Goal: Complete application form: Complete application form

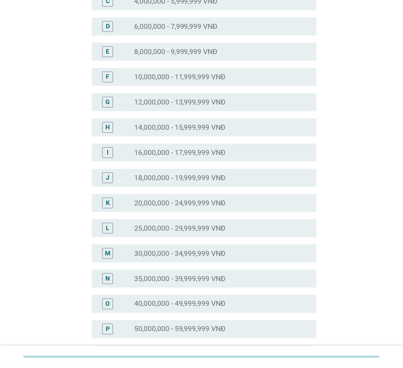
scroll to position [163, 0]
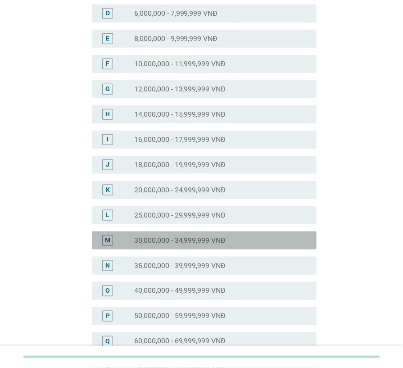
click at [204, 239] on label "30,000,000 - 34,999,999 VNĐ" at bounding box center [180, 240] width 92 height 9
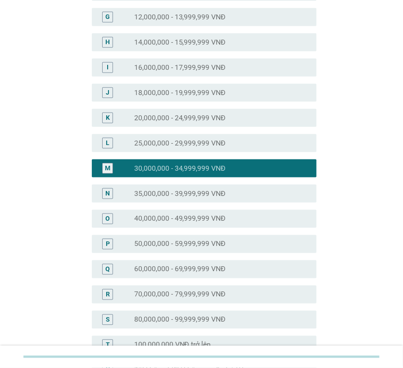
scroll to position [358, 0]
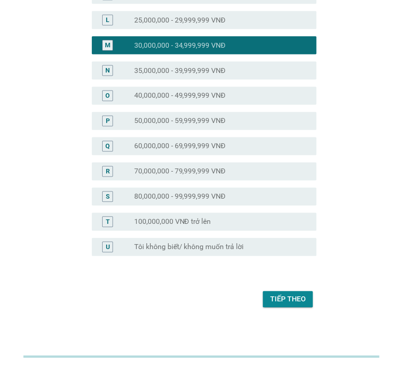
click at [291, 296] on div "Tiếp theo" at bounding box center [288, 299] width 36 height 11
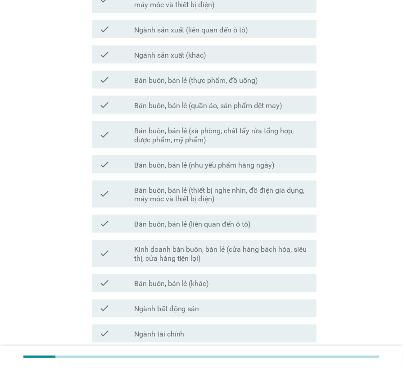
scroll to position [431, 0]
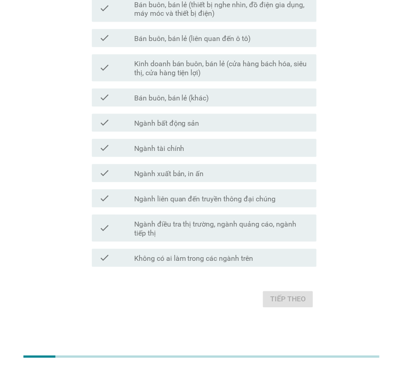
click at [207, 261] on label "Không có ai làm trong các ngành trên" at bounding box center [193, 258] width 119 height 9
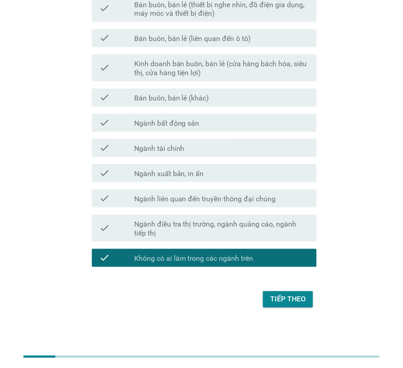
click at [288, 298] on div "Tiếp theo" at bounding box center [288, 299] width 36 height 11
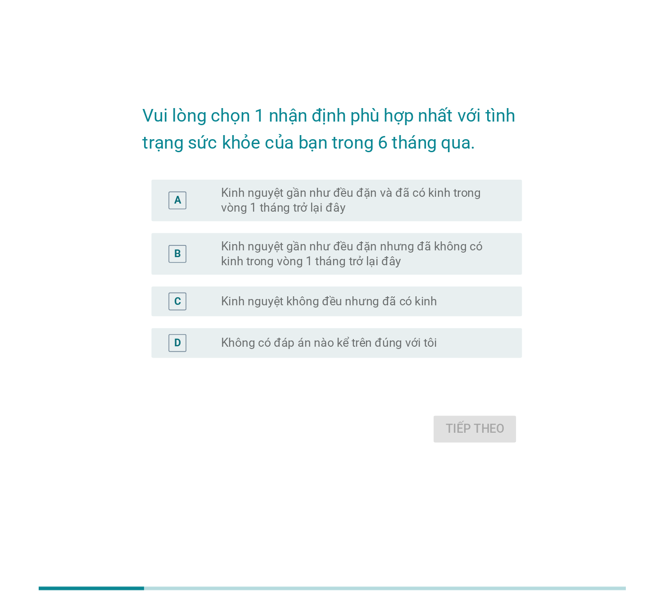
scroll to position [0, 0]
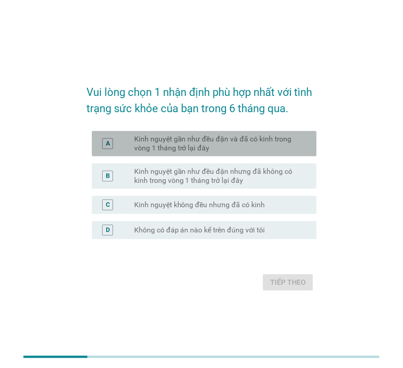
click at [189, 148] on label "Kinh nguyệt gần như đều đặn và đã có kinh trong vòng 1 tháng trở lại đây" at bounding box center [218, 144] width 168 height 18
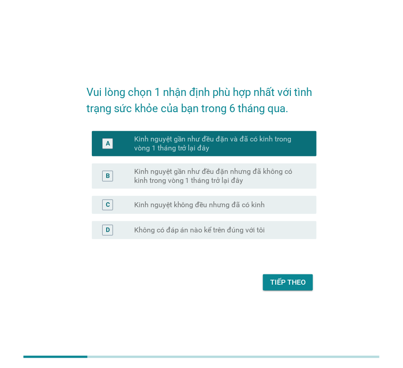
click at [291, 282] on div "Tiếp theo" at bounding box center [288, 282] width 36 height 11
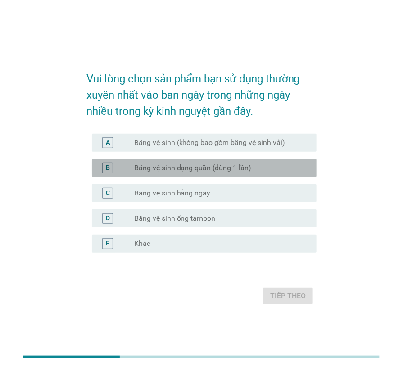
click at [234, 169] on label "Băng vệ sinh dạng quần (dùng 1 lần)" at bounding box center [192, 167] width 117 height 9
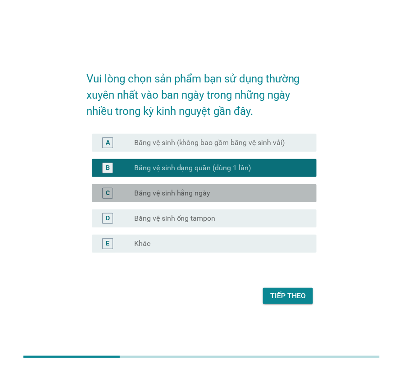
click at [207, 190] on label "Băng vệ sinh hằng ngày" at bounding box center [172, 193] width 77 height 9
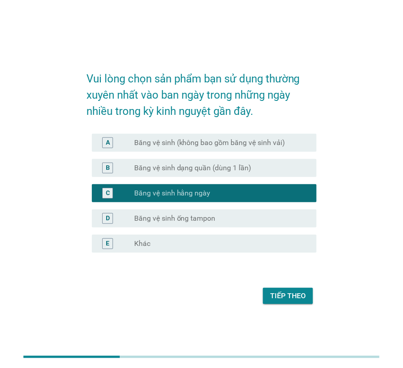
click at [202, 167] on label "Băng vệ sinh dạng quần (dùng 1 lần)" at bounding box center [192, 167] width 117 height 9
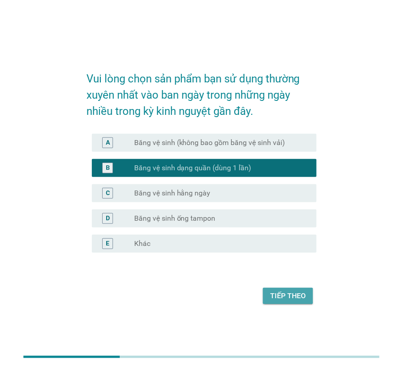
click at [287, 289] on button "Tiếp theo" at bounding box center [288, 296] width 50 height 16
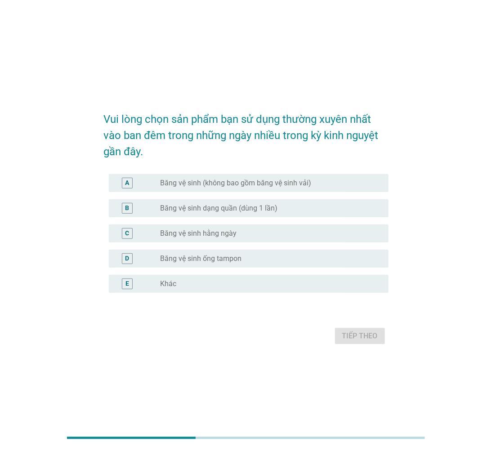
click at [231, 205] on label "Băng vệ sinh dạng quần (dùng 1 lần)" at bounding box center [219, 208] width 117 height 9
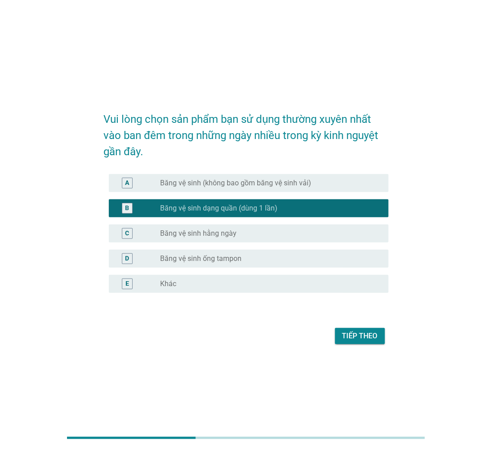
click at [365, 331] on div "Tiếp theo" at bounding box center [360, 336] width 36 height 11
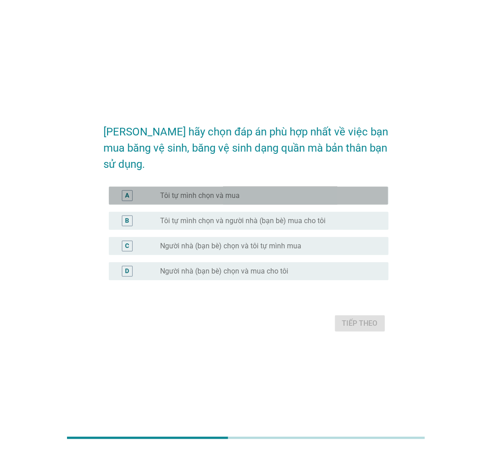
click at [222, 192] on label "Tôi tự mình chọn và mua" at bounding box center [201, 195] width 80 height 9
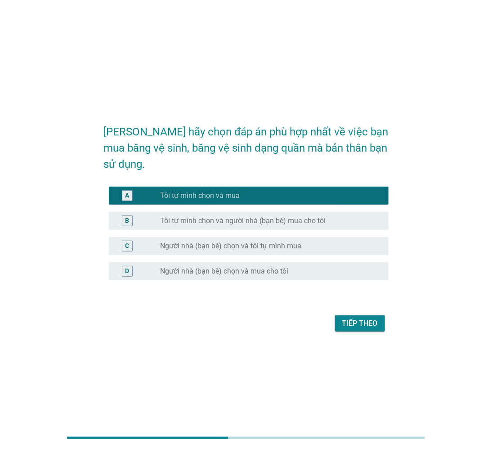
click at [349, 318] on div "Tiếp theo" at bounding box center [360, 323] width 36 height 11
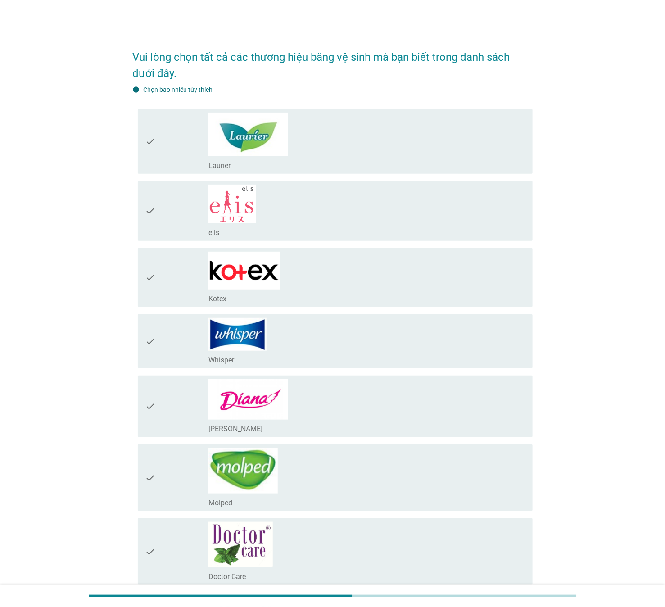
click at [289, 142] on div "check_box_outline_blank Laurier" at bounding box center [366, 142] width 317 height 58
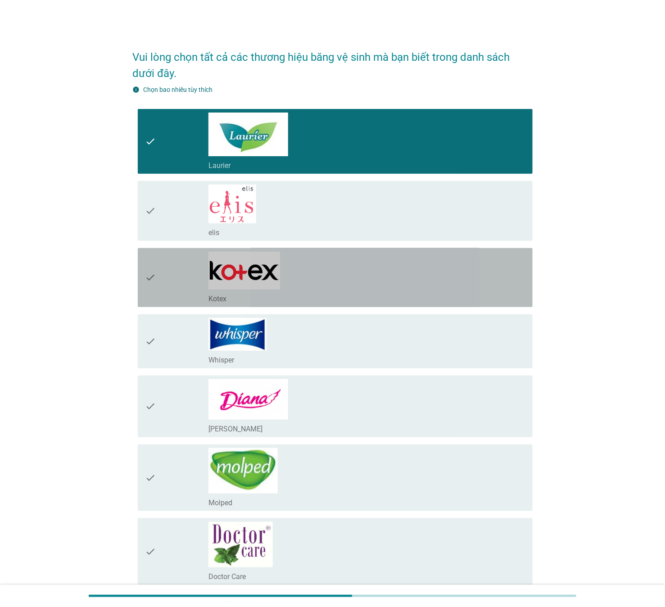
click at [296, 260] on div "check_box_outline_blank Kotex" at bounding box center [366, 278] width 317 height 52
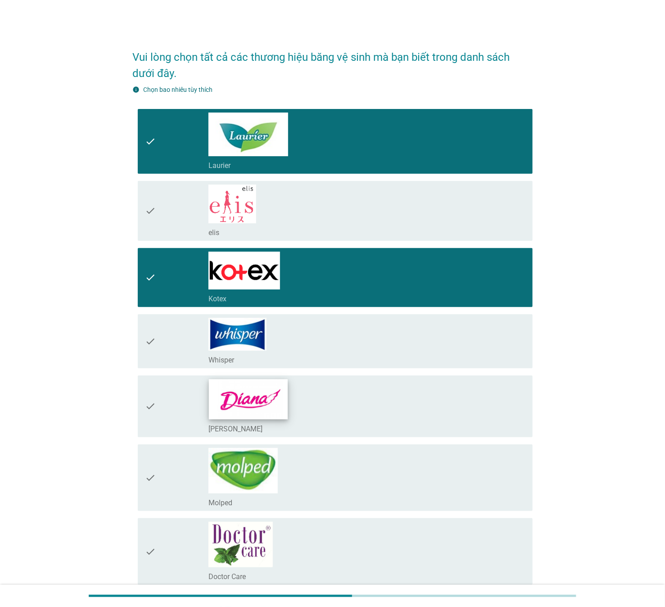
click at [279, 367] on img at bounding box center [248, 399] width 79 height 40
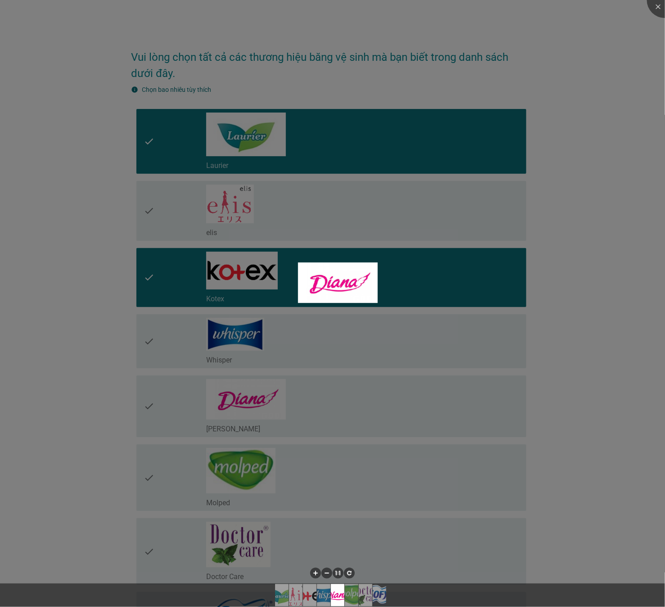
click at [227, 273] on div at bounding box center [332, 303] width 665 height 607
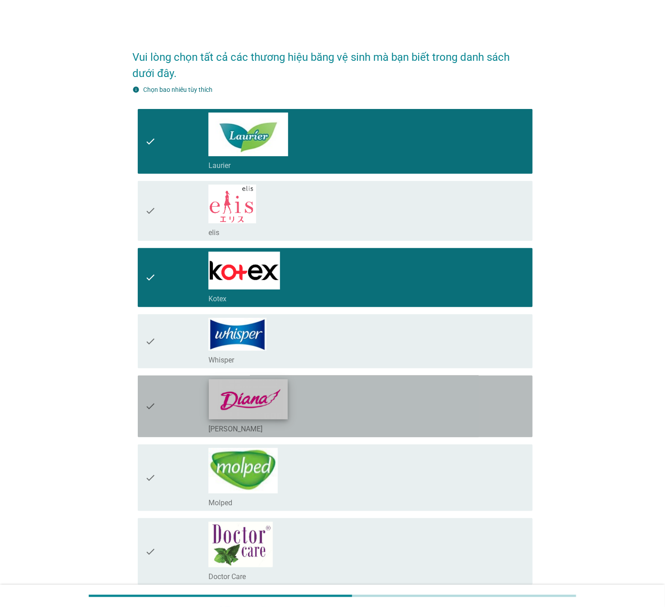
click at [262, 367] on img at bounding box center [248, 399] width 79 height 40
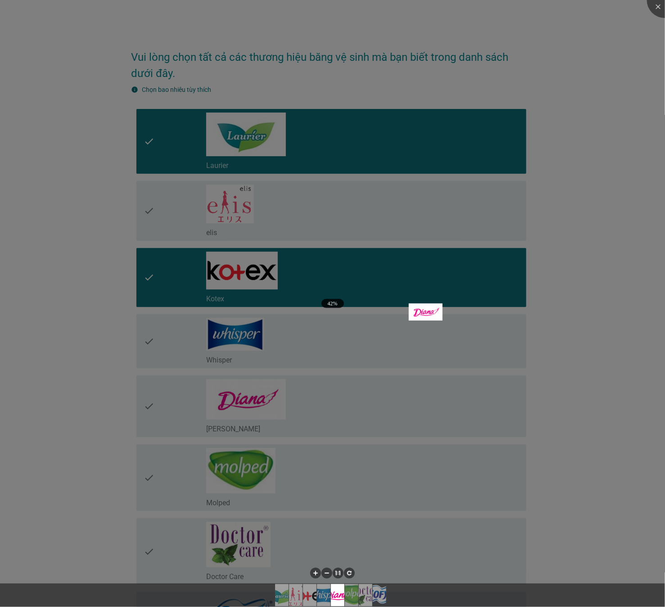
click at [402, 281] on div at bounding box center [332, 303] width 665 height 607
click at [402, 300] on div at bounding box center [332, 303] width 665 height 607
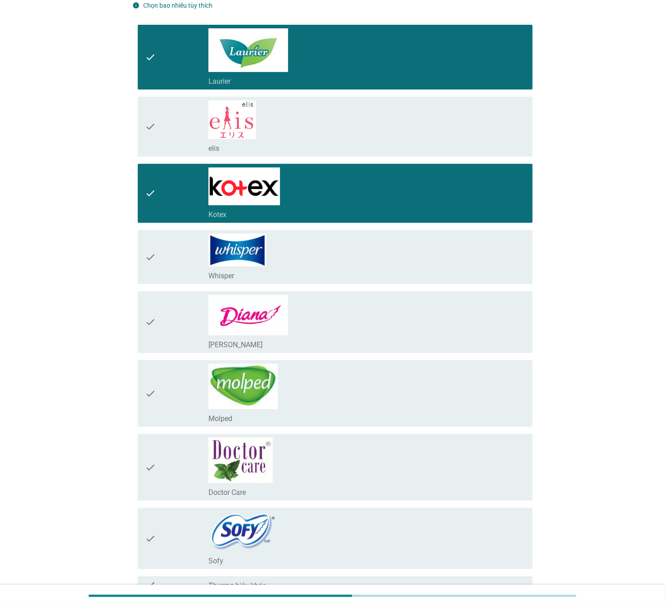
scroll to position [177, 0]
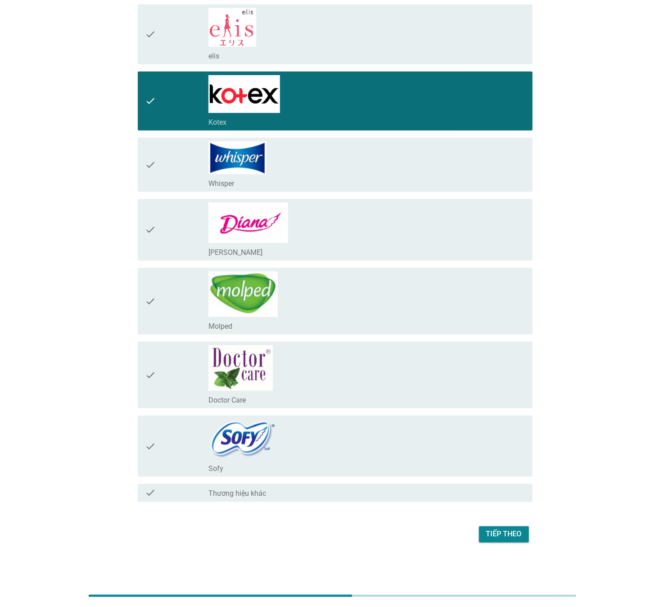
click at [402, 367] on div "Tiếp theo" at bounding box center [504, 534] width 36 height 11
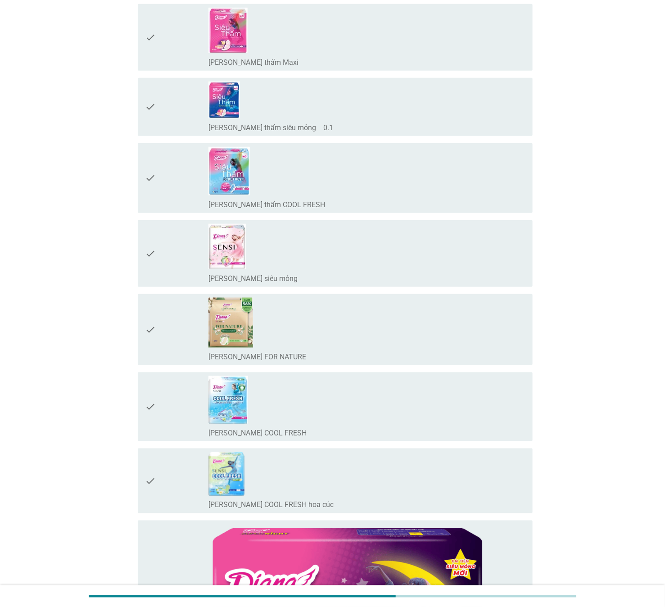
scroll to position [0, 0]
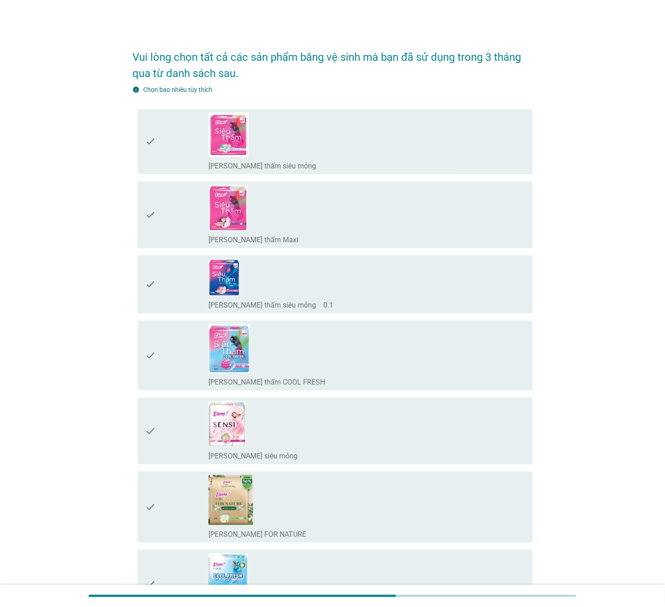
click at [258, 219] on div "check_box_outline_blank [PERSON_NAME] thấm Maxi" at bounding box center [366, 214] width 317 height 59
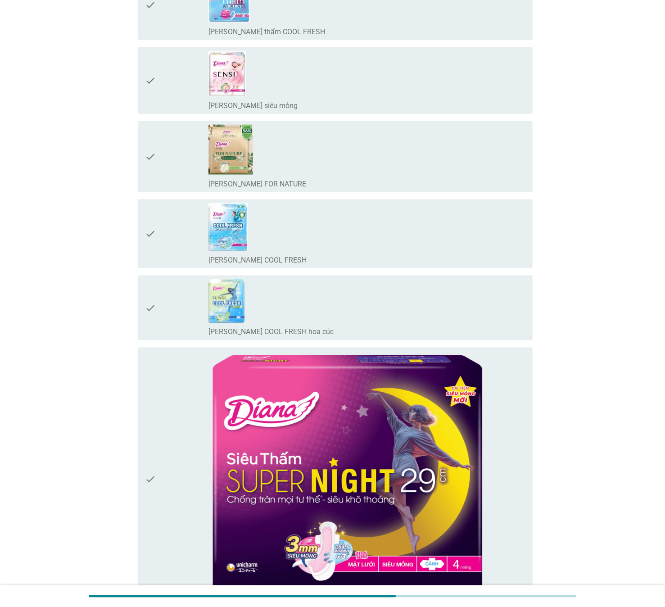
scroll to position [473, 0]
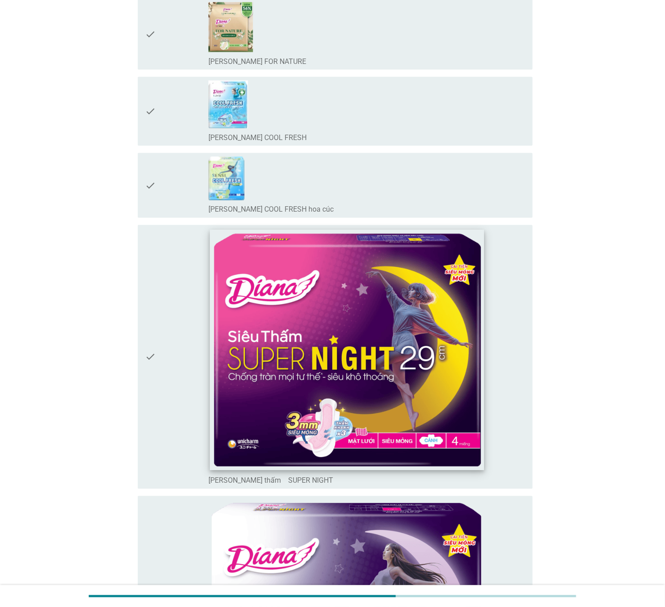
click at [333, 311] on img at bounding box center [347, 350] width 274 height 240
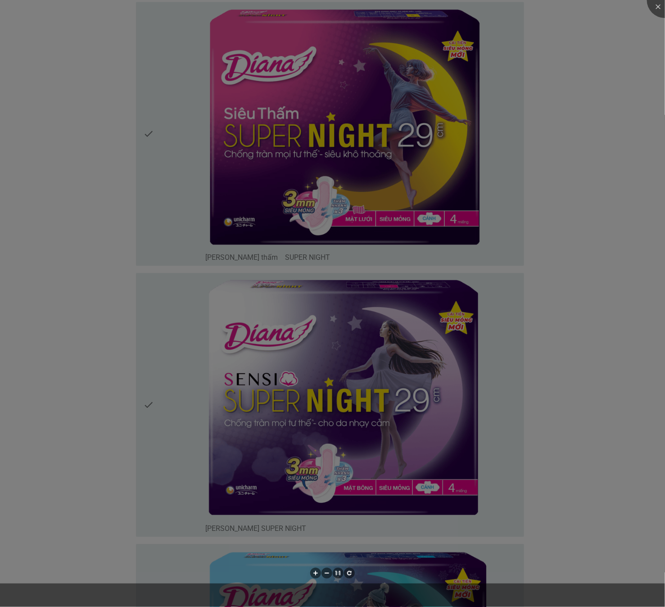
scroll to position [945, 0]
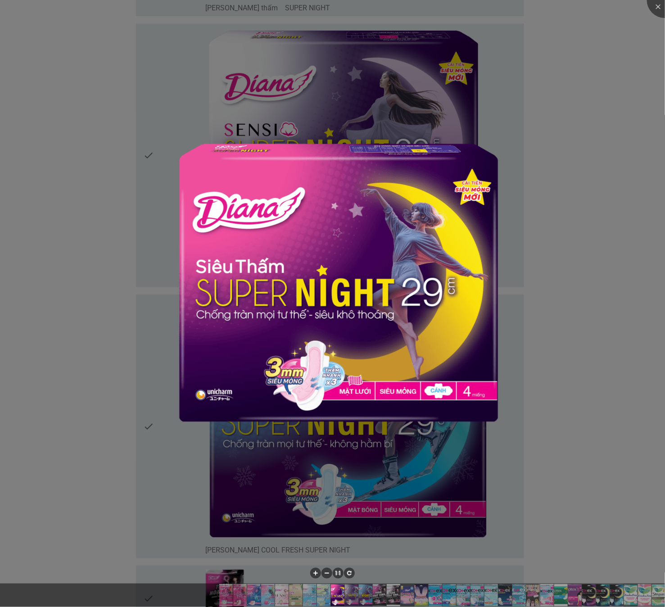
click at [402, 320] on div at bounding box center [332, 303] width 665 height 607
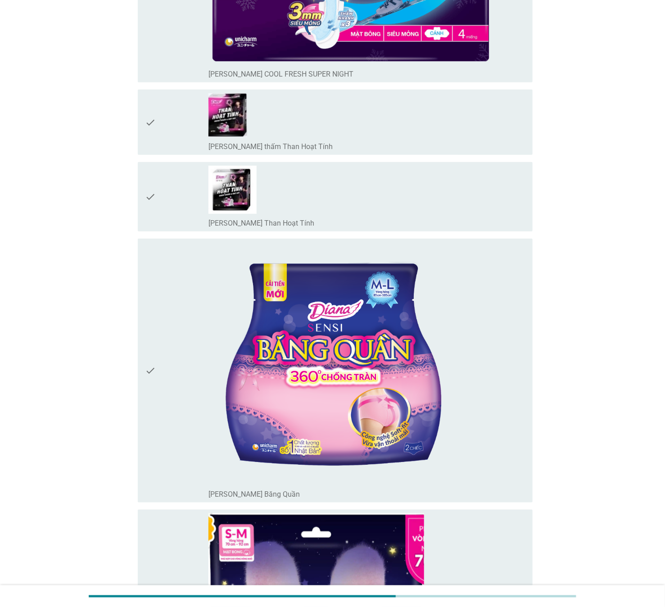
scroll to position [1620, 0]
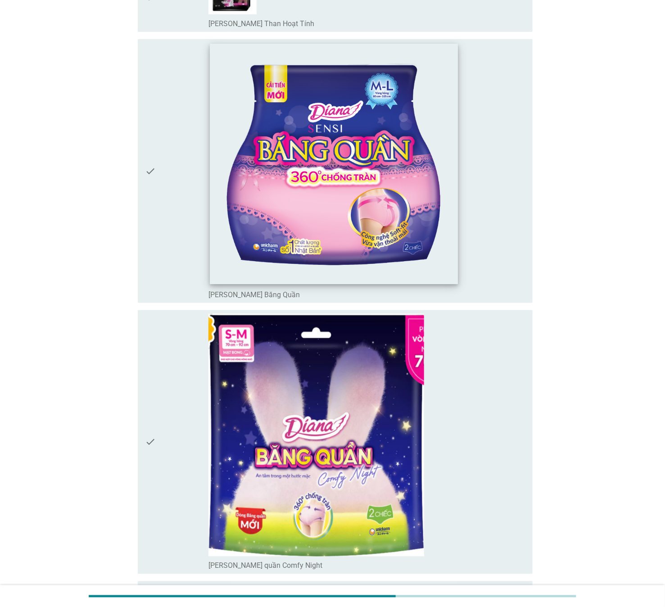
click at [402, 219] on img at bounding box center [334, 164] width 248 height 240
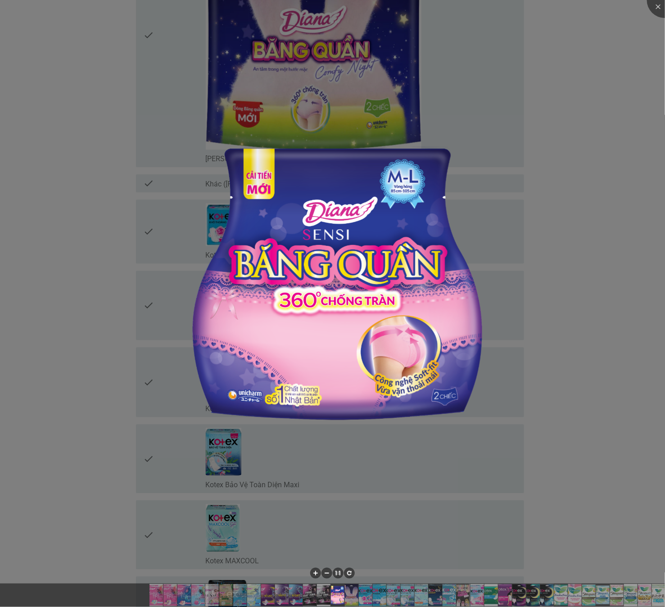
scroll to position [2093, 0]
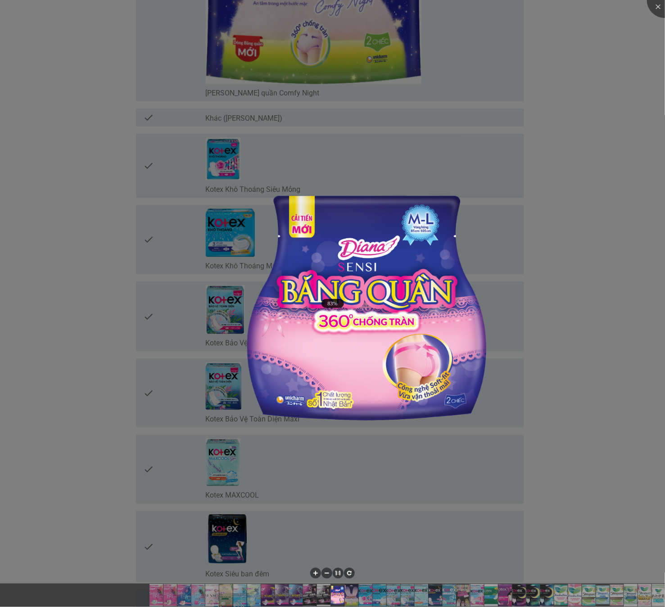
click at [402, 367] on div at bounding box center [332, 303] width 665 height 607
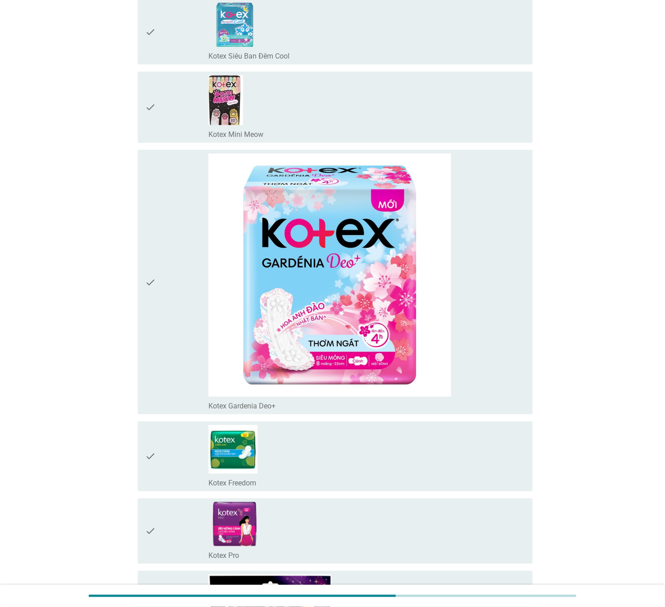
scroll to position [3038, 0]
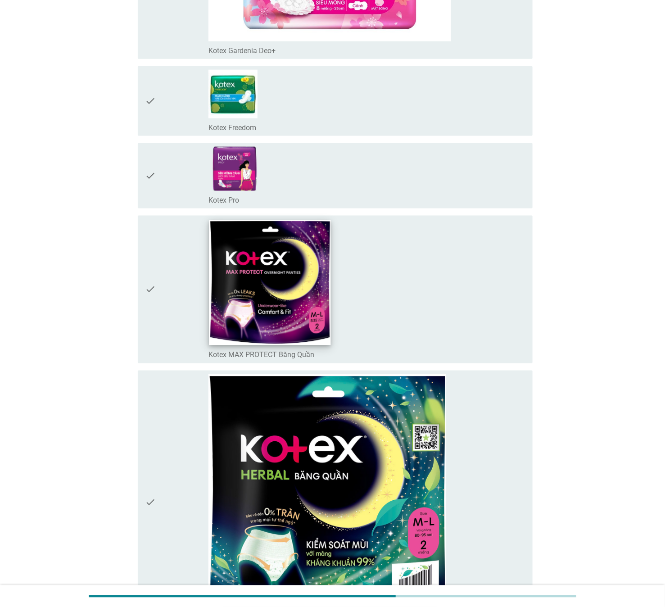
click at [306, 321] on img at bounding box center [270, 282] width 122 height 125
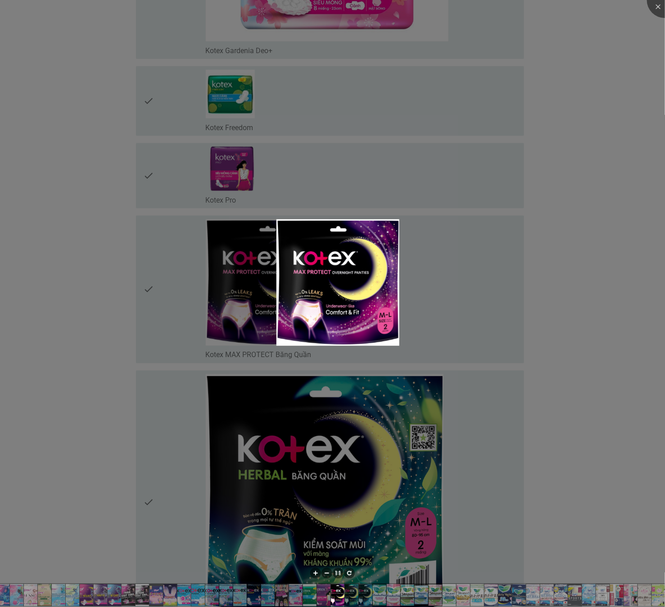
scroll to position [3510, 0]
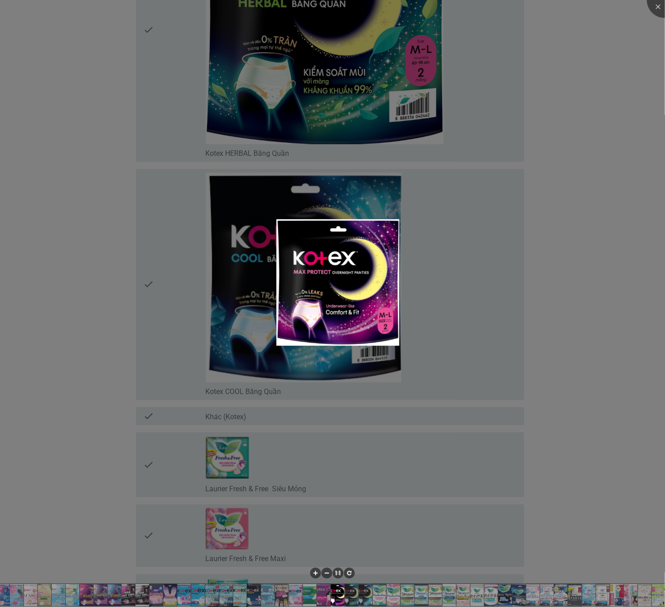
click at [402, 231] on div at bounding box center [332, 303] width 665 height 607
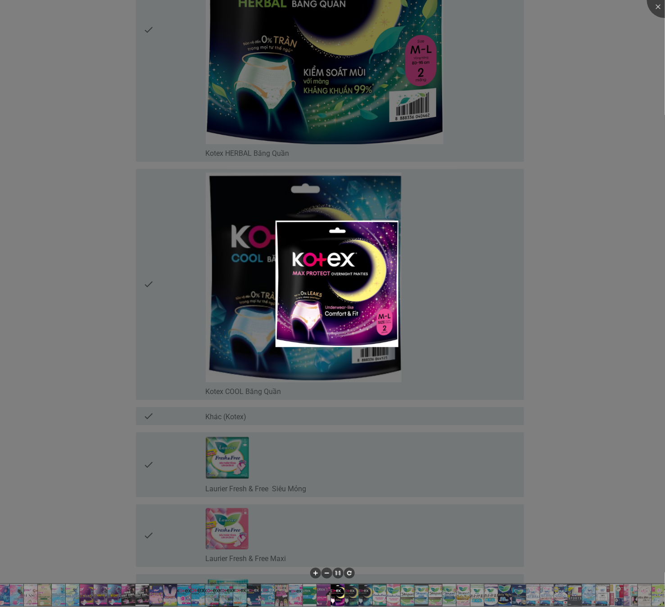
click at [331, 54] on div at bounding box center [332, 303] width 665 height 607
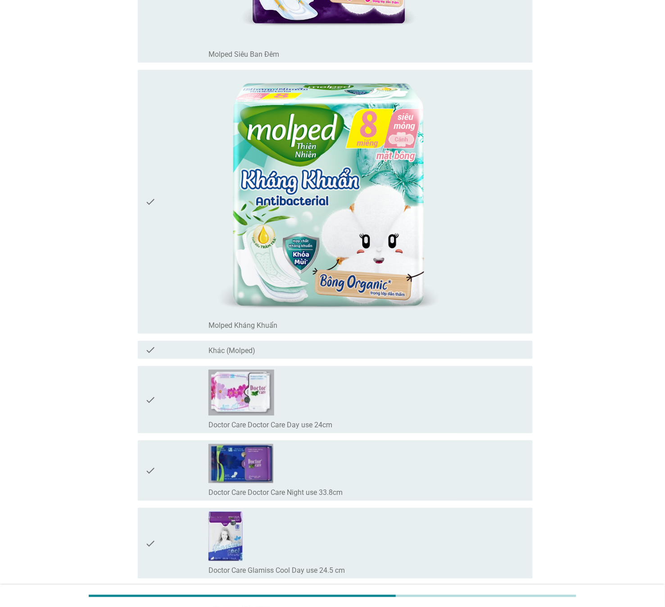
scroll to position [9384, 0]
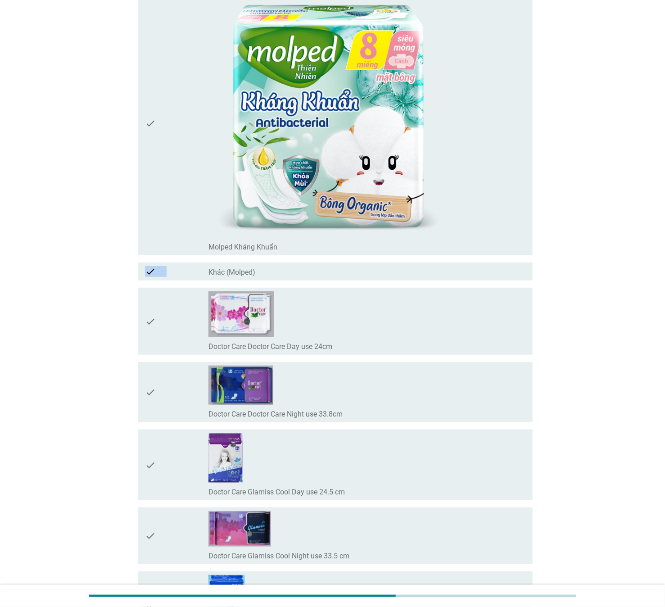
drag, startPoint x: 651, startPoint y: 135, endPoint x: 618, endPoint y: 389, distance: 256.3
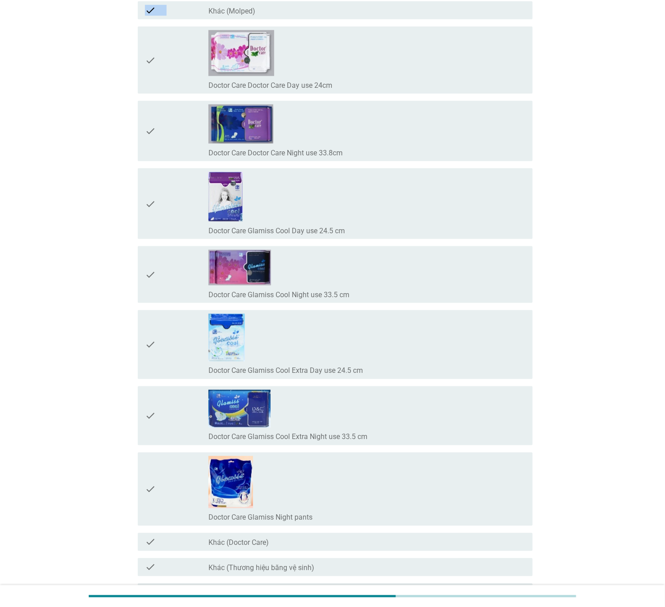
scroll to position [9759, 0]
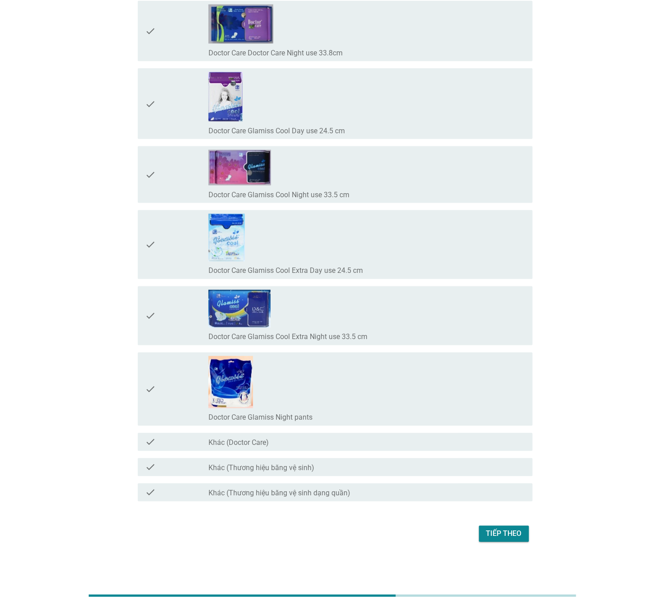
click at [402, 367] on div "Tiếp theo" at bounding box center [504, 533] width 36 height 11
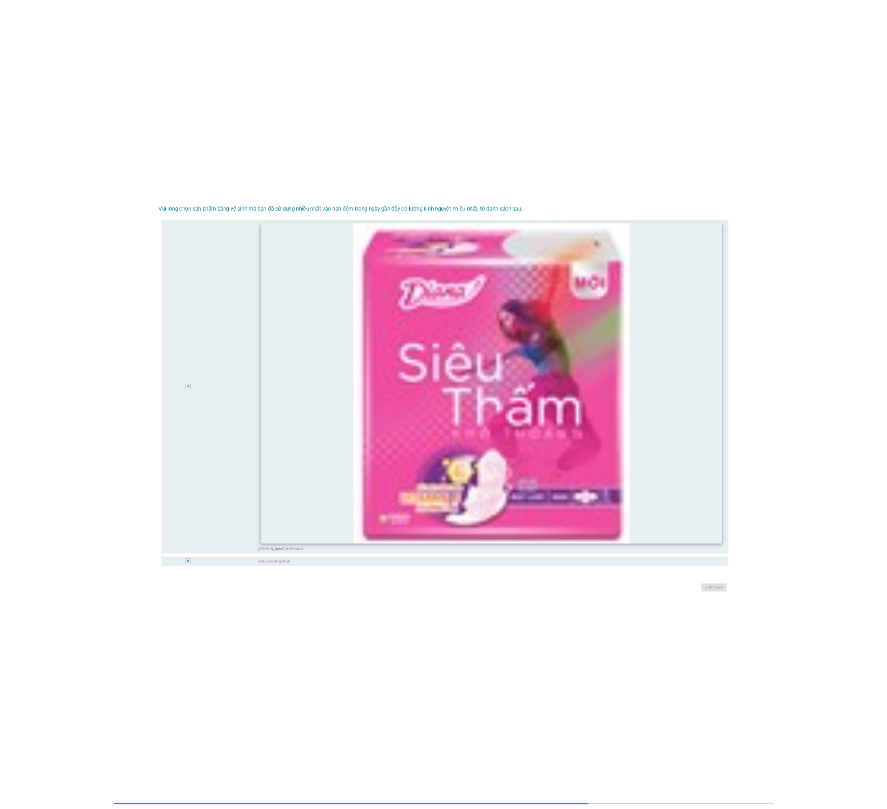
scroll to position [22, 0]
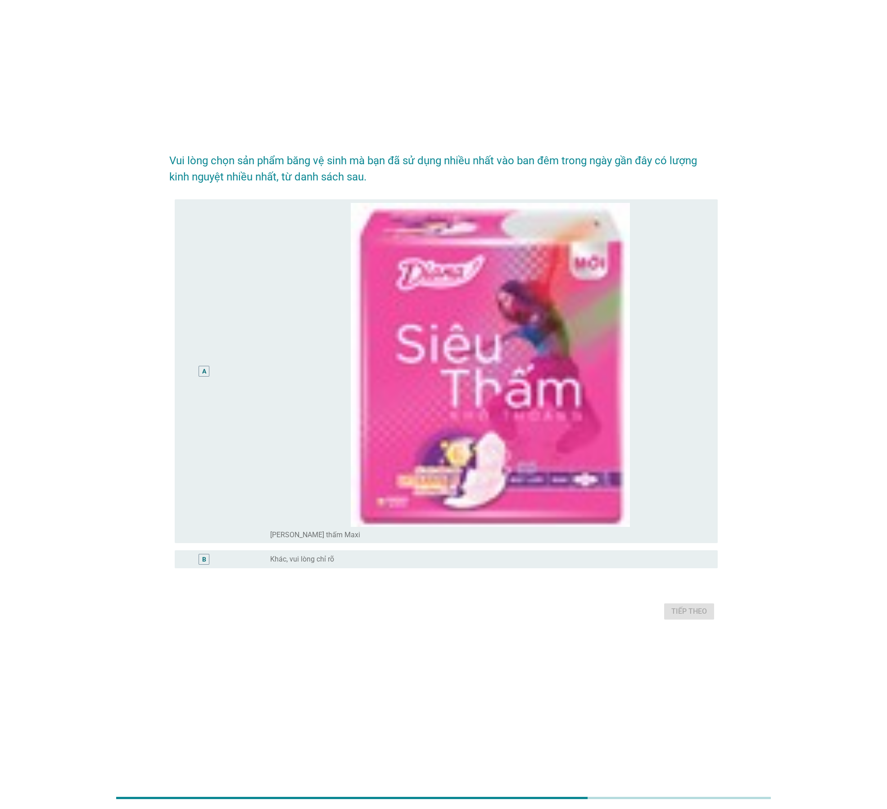
click at [317, 367] on label "[PERSON_NAME] thấm Maxi" at bounding box center [315, 535] width 90 height 9
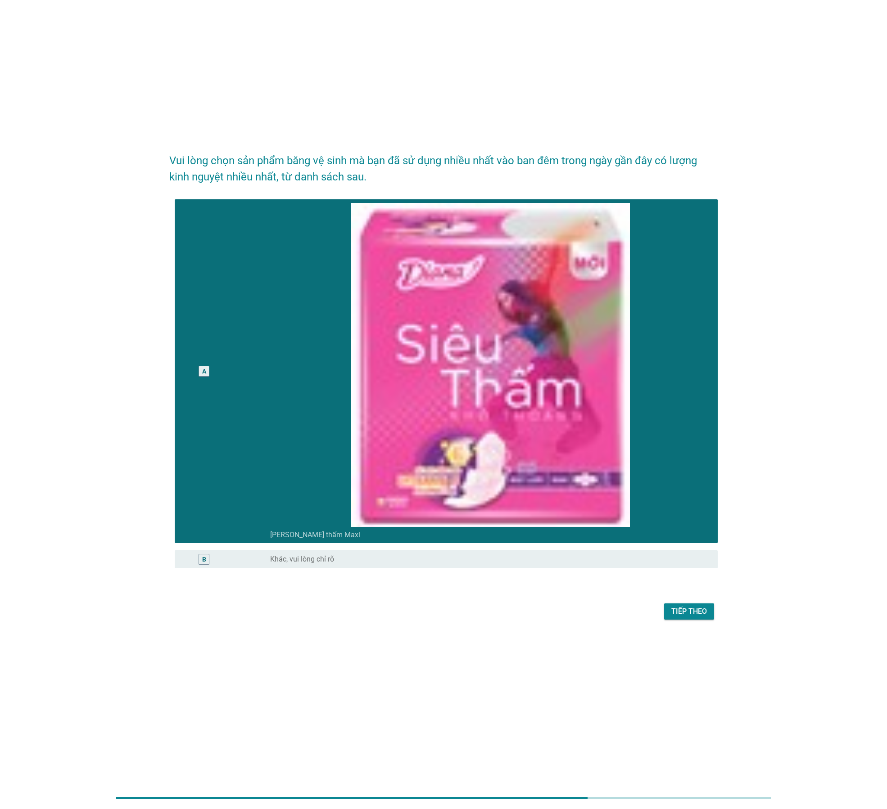
click at [402, 367] on div "Tiếp theo" at bounding box center [689, 611] width 36 height 11
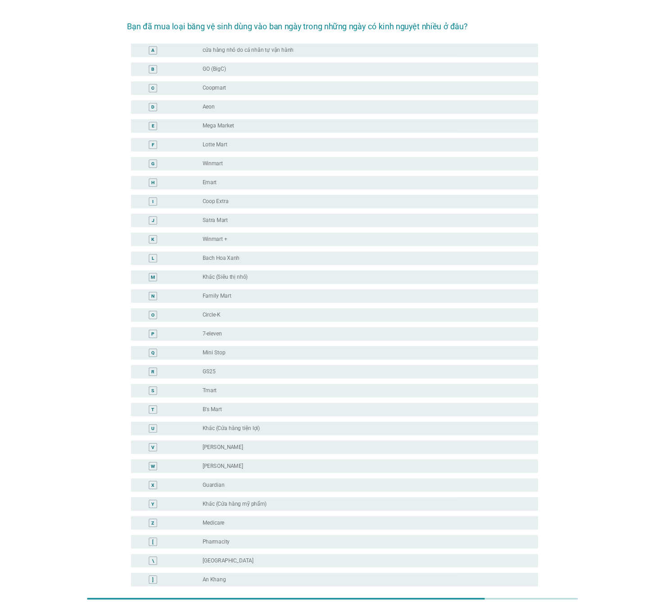
scroll to position [0, 0]
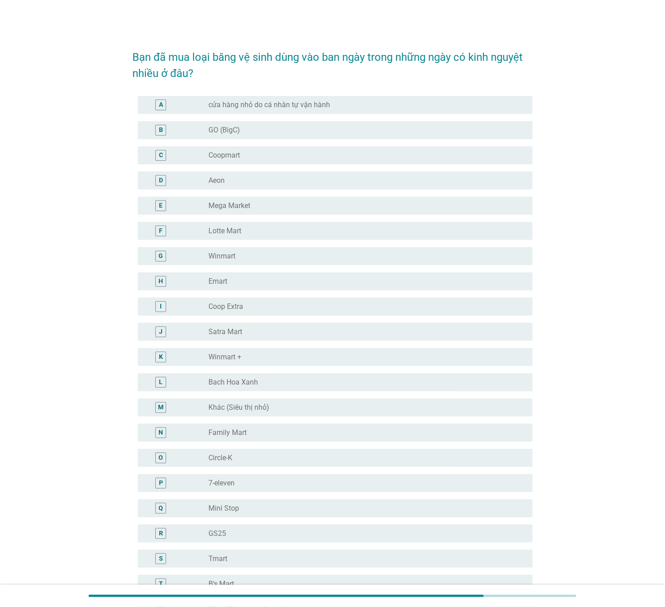
click at [242, 157] on div "radio_button_unchecked Coopmart" at bounding box center [363, 155] width 310 height 9
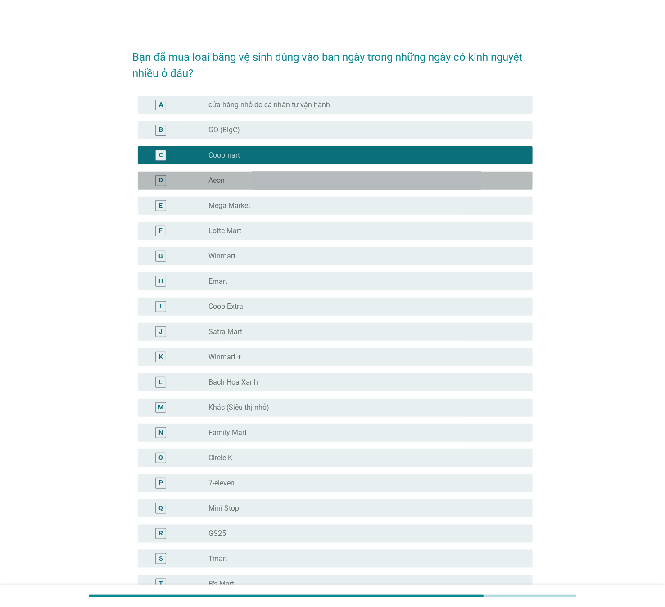
click at [227, 181] on div "radio_button_unchecked Aeon" at bounding box center [363, 180] width 310 height 9
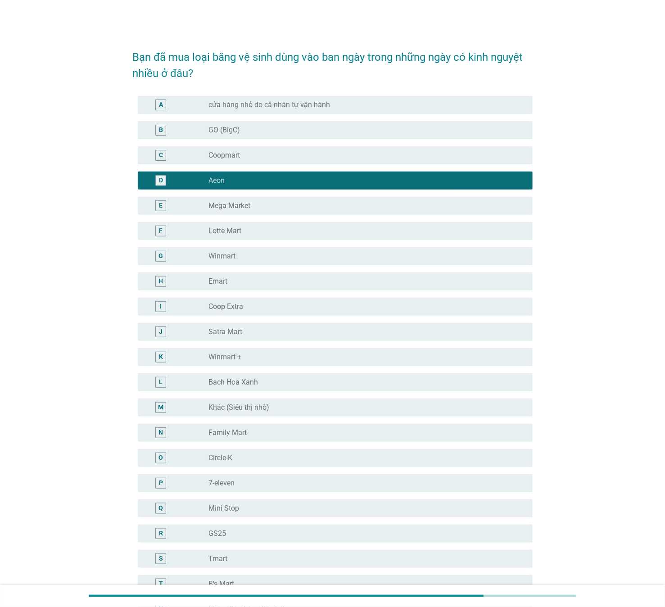
click at [235, 258] on label "Winmart" at bounding box center [221, 256] width 27 height 9
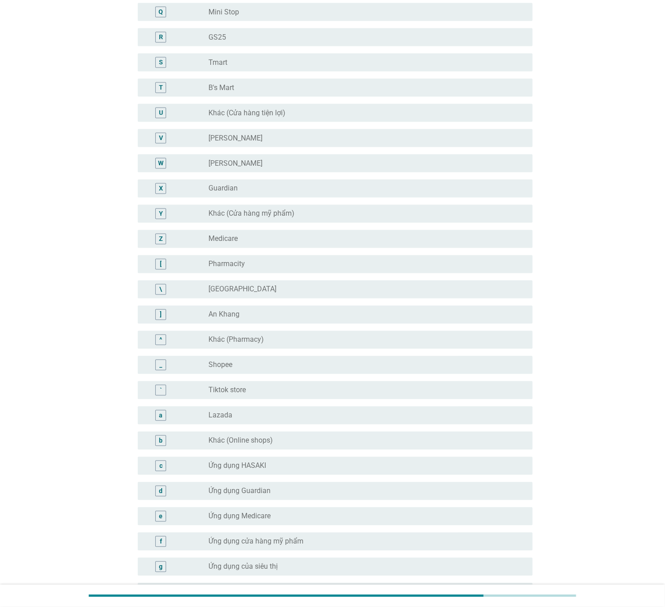
scroll to position [605, 0]
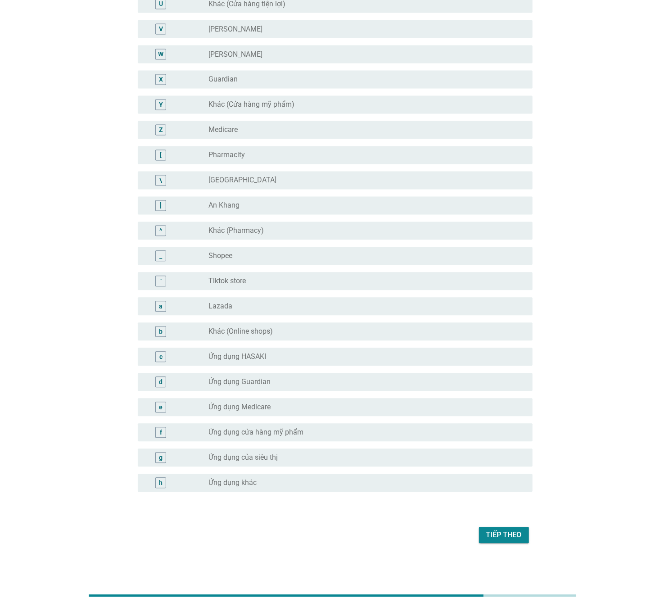
click at [402, 367] on div "Tiếp theo" at bounding box center [504, 535] width 36 height 11
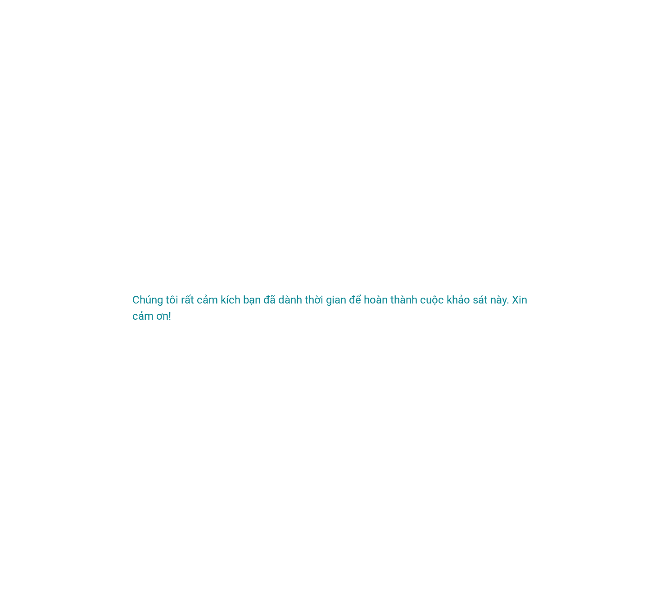
scroll to position [0, 0]
